Goal: Task Accomplishment & Management: Use online tool/utility

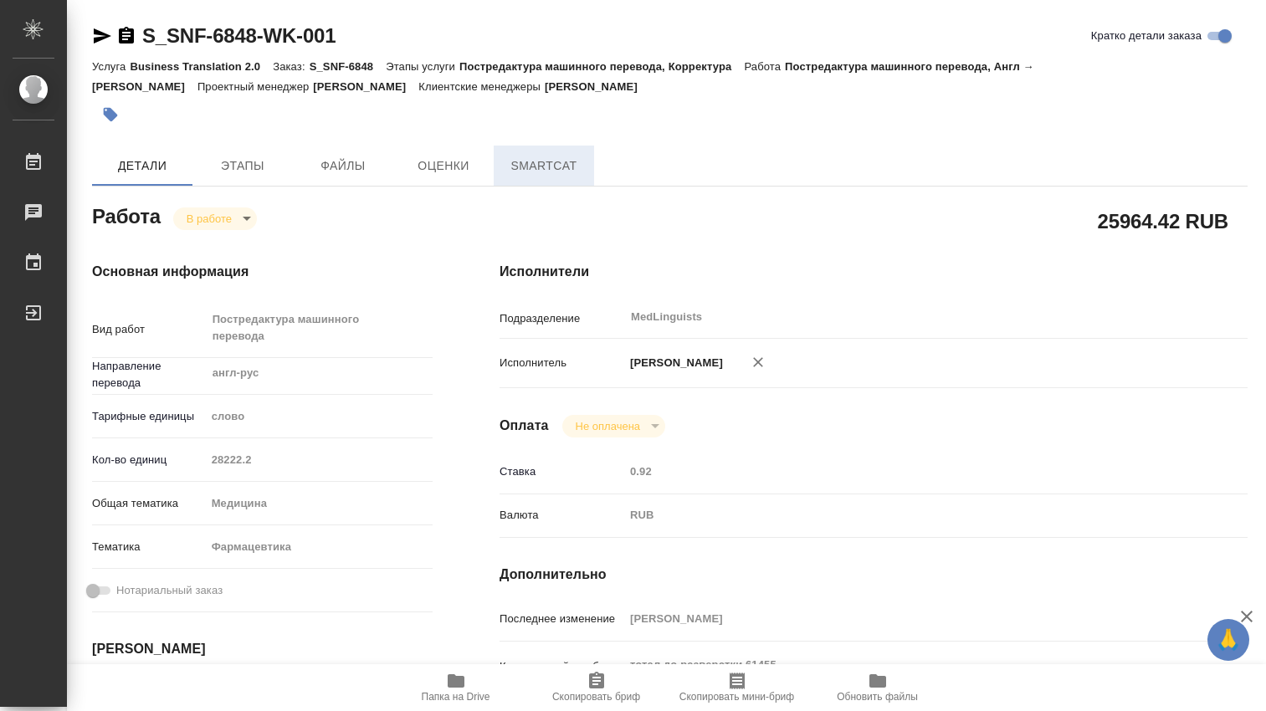
type textarea "x"
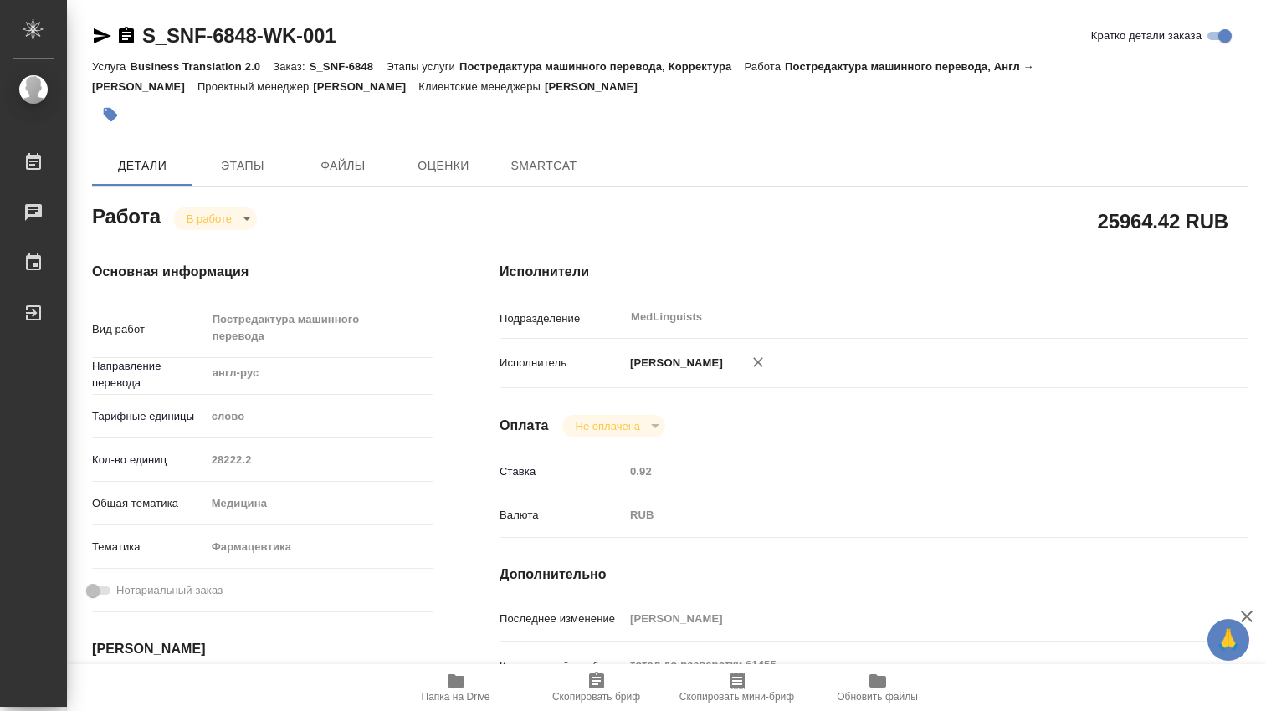
type textarea "x"
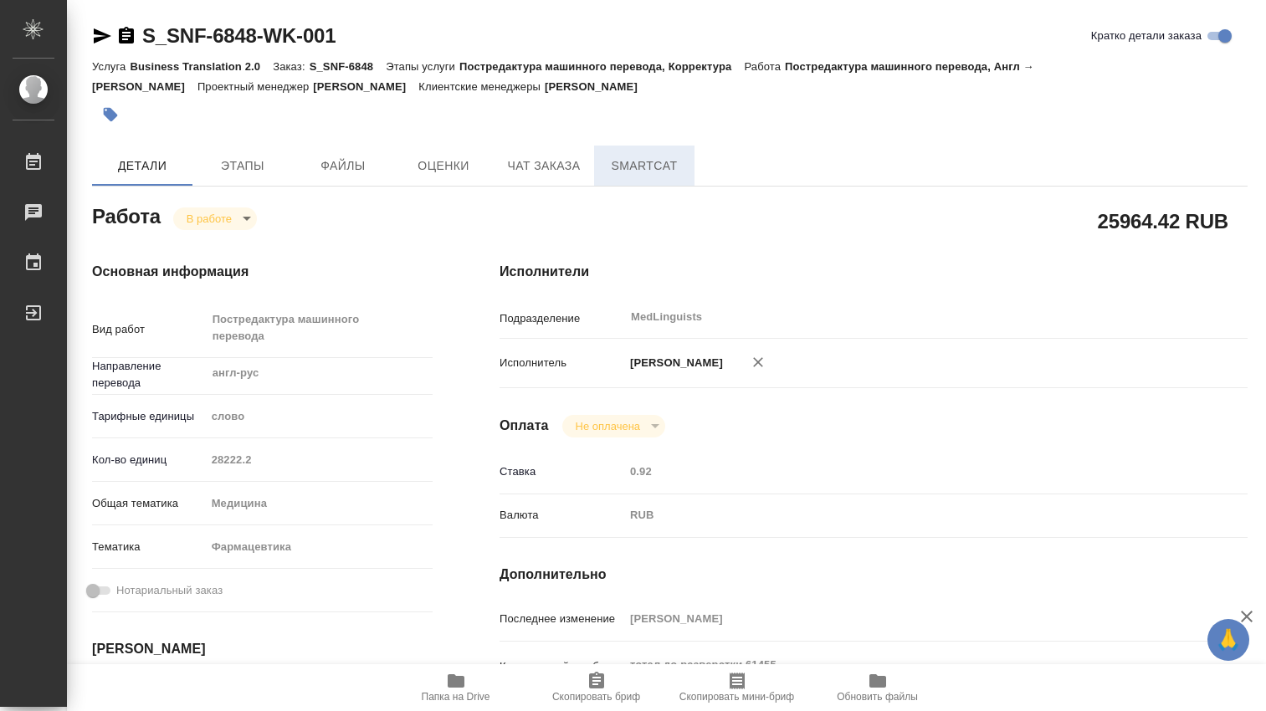
type textarea "x"
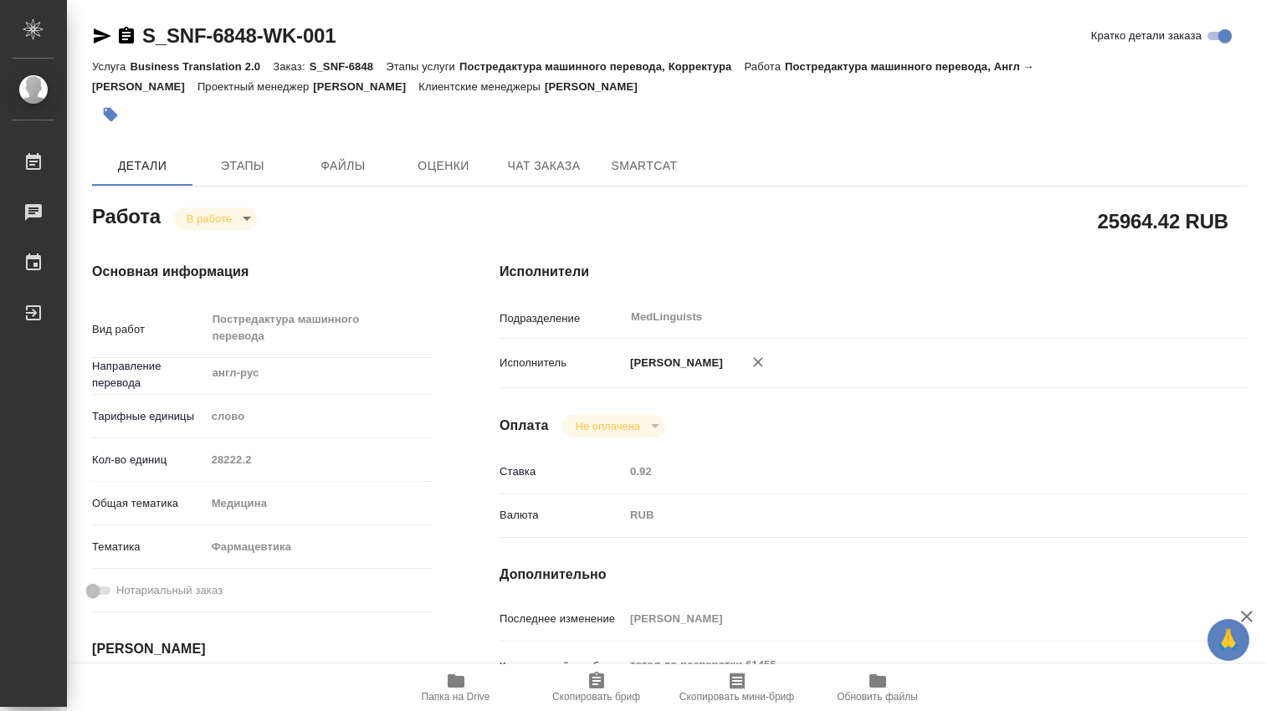
type textarea "x"
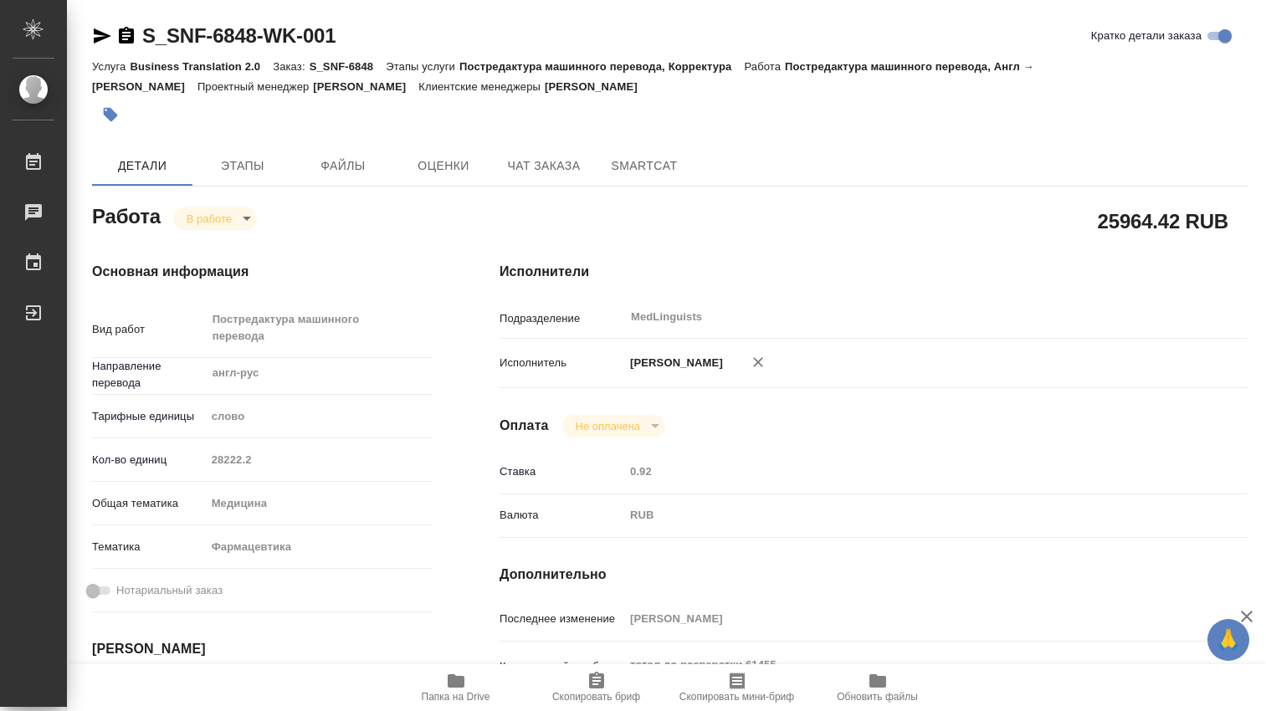
click at [453, 674] on icon "button" at bounding box center [456, 681] width 20 height 20
